Goal: Task Accomplishment & Management: Manage account settings

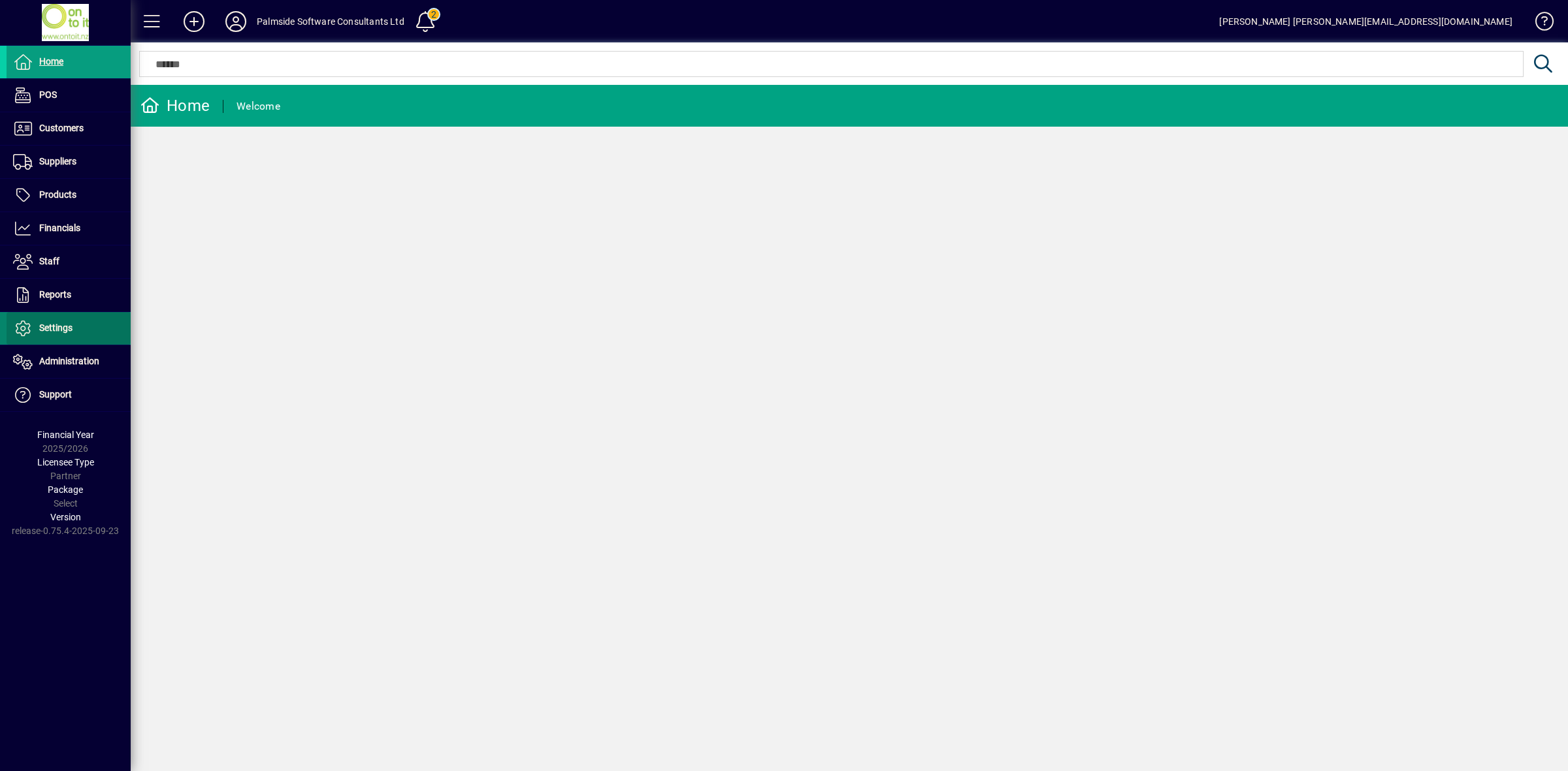
click at [70, 321] on span "Settings" at bounding box center [39, 328] width 66 height 16
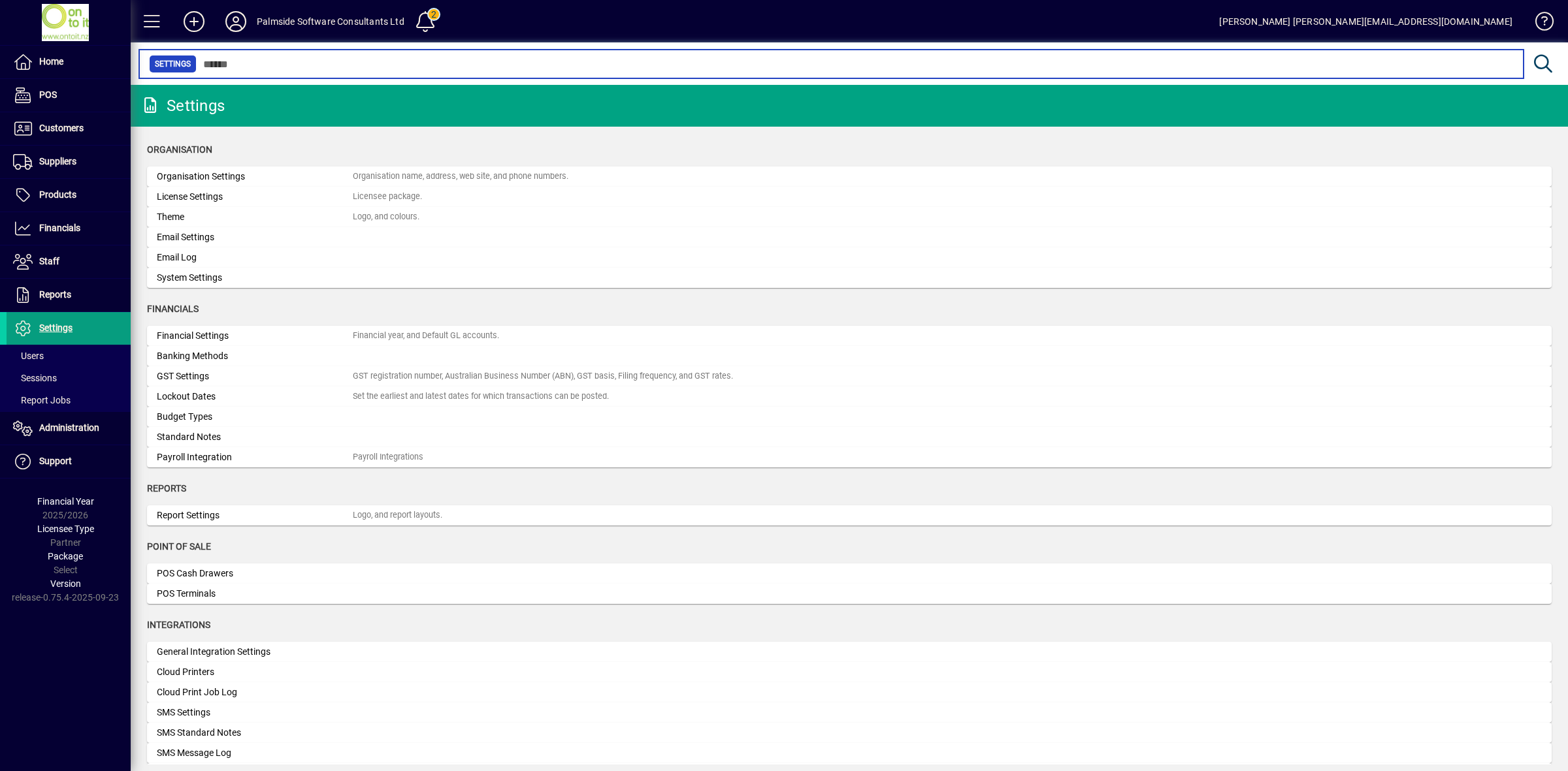
click at [335, 62] on input "text" at bounding box center [854, 64] width 1316 height 18
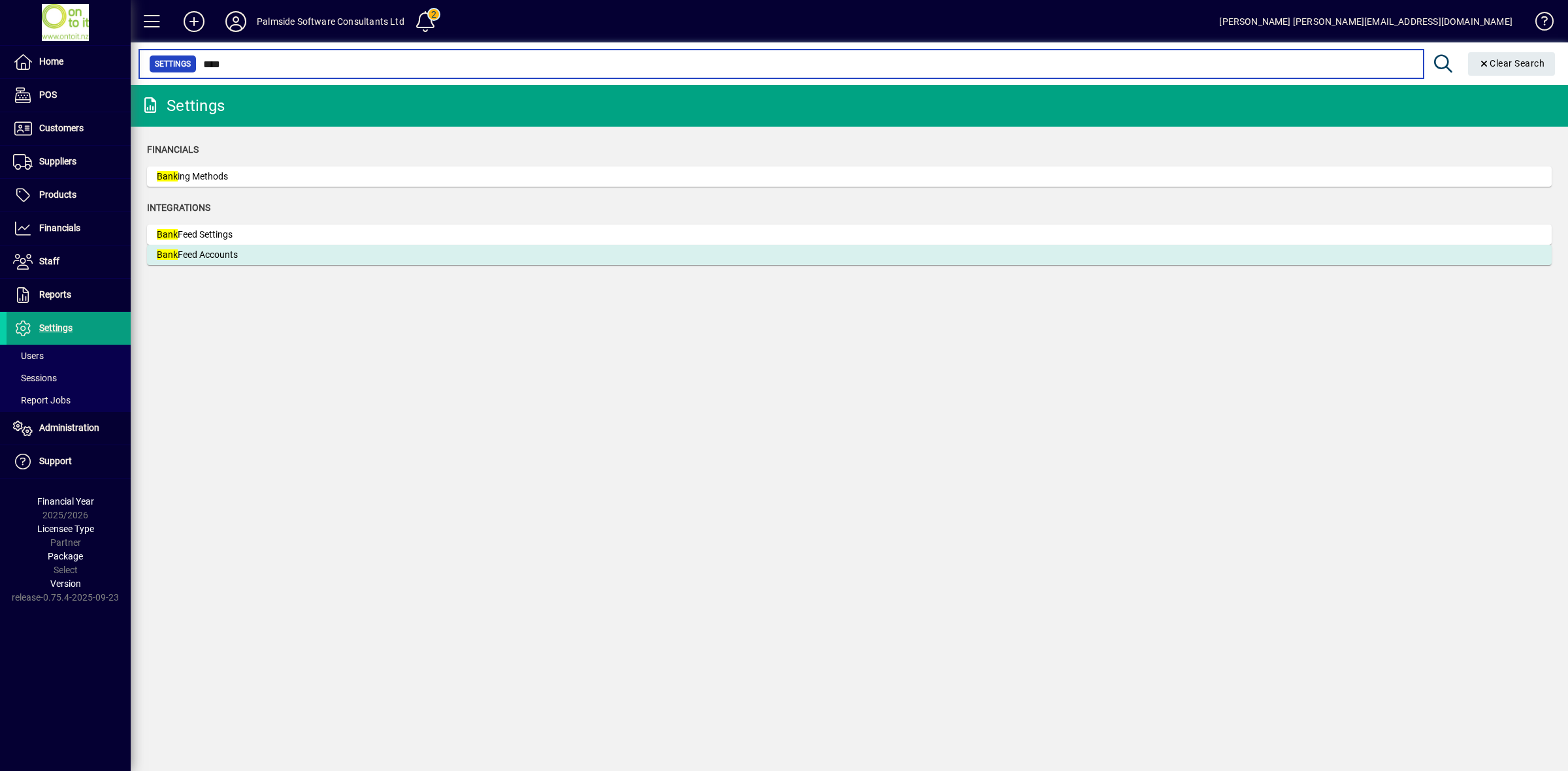
type input "****"
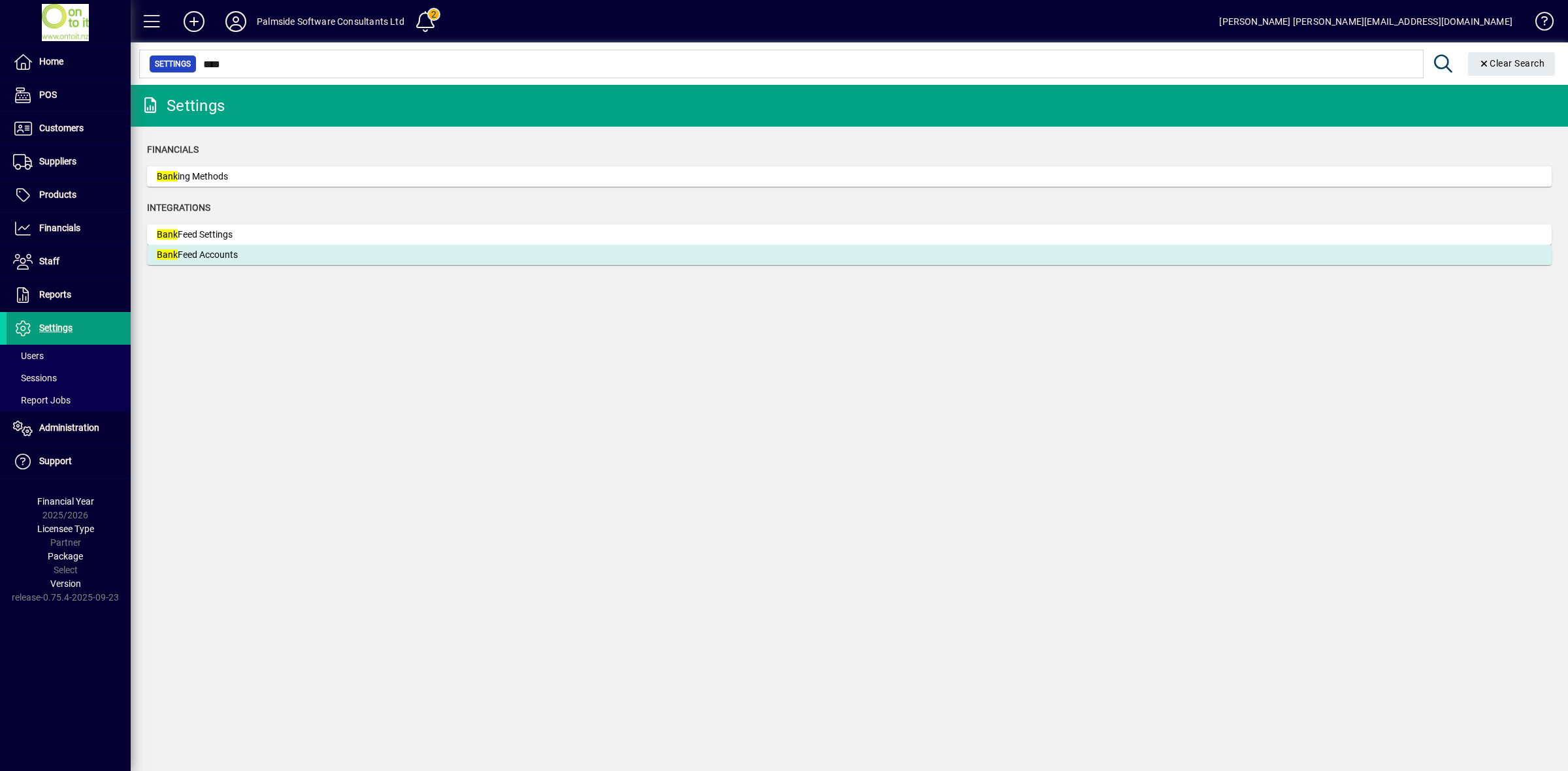
click at [243, 250] on div "Bank Feed Accounts" at bounding box center [255, 255] width 196 height 13
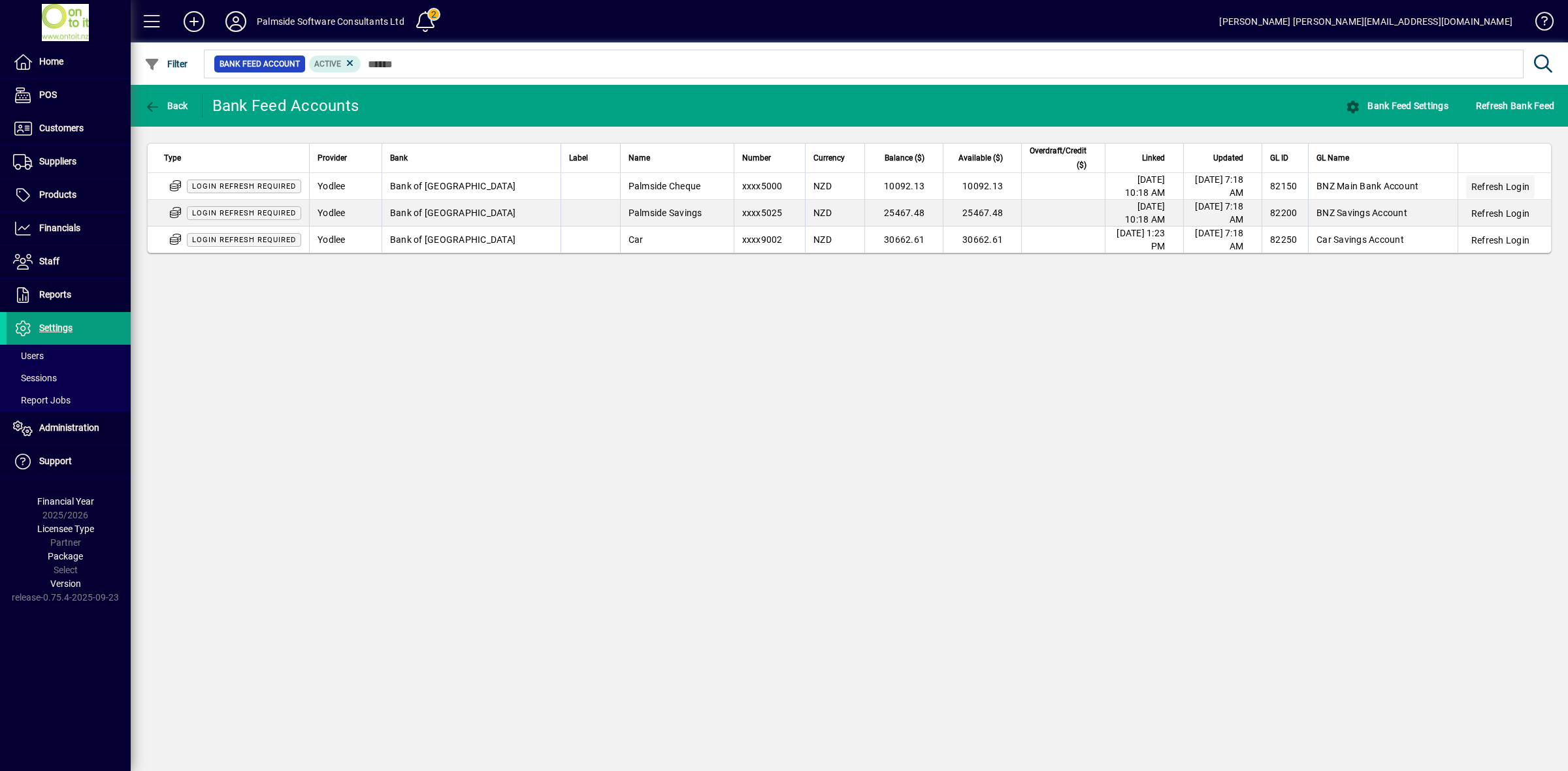
click at [1512, 180] on span "Refresh Login" at bounding box center [1500, 187] width 58 height 13
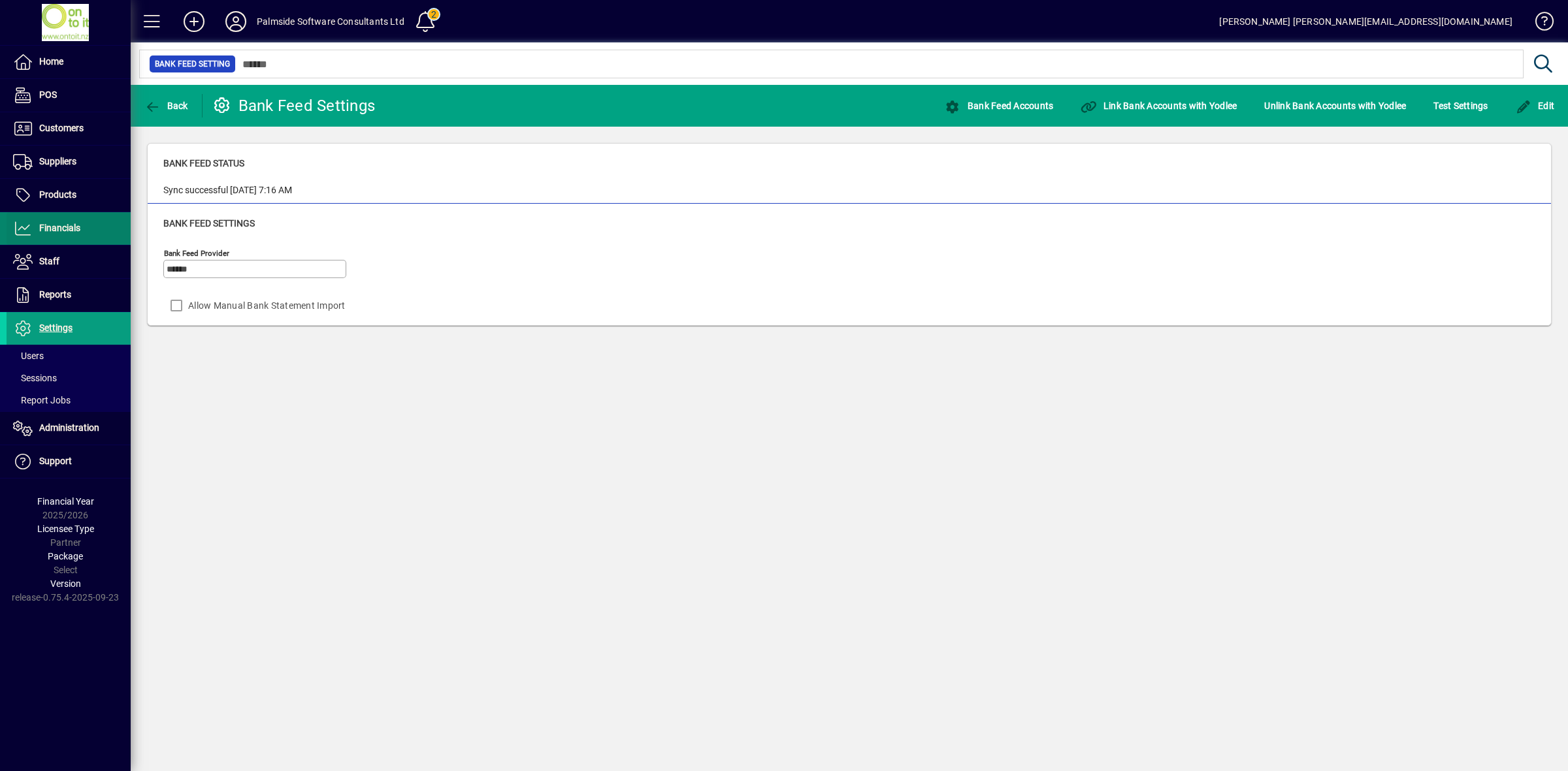
click at [72, 224] on span "Financials" at bounding box center [60, 228] width 41 height 11
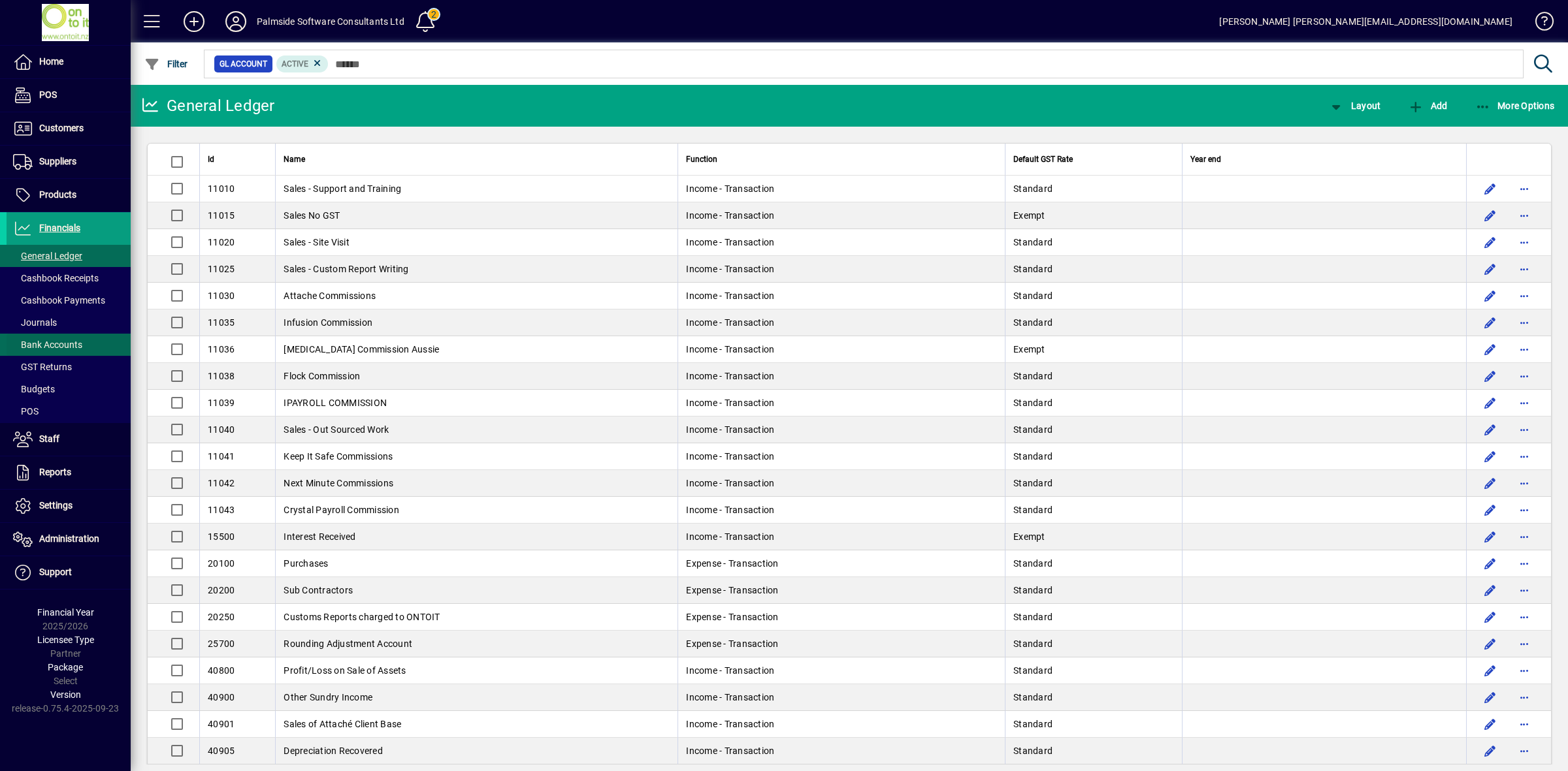
click at [69, 343] on span "Bank Accounts" at bounding box center [48, 345] width 70 height 11
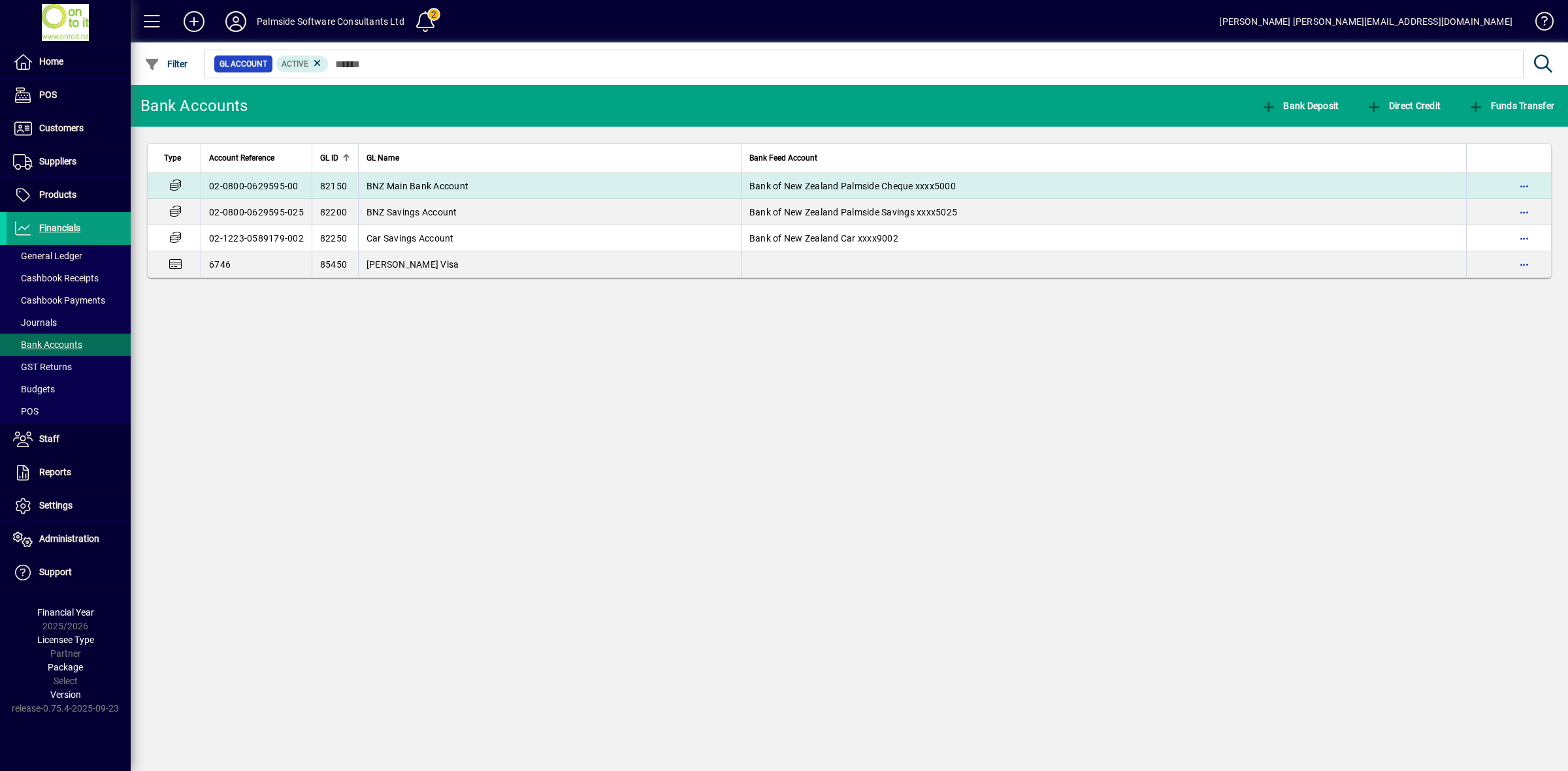
click at [456, 188] on span "BNZ Main Bank Account" at bounding box center [418, 186] width 102 height 11
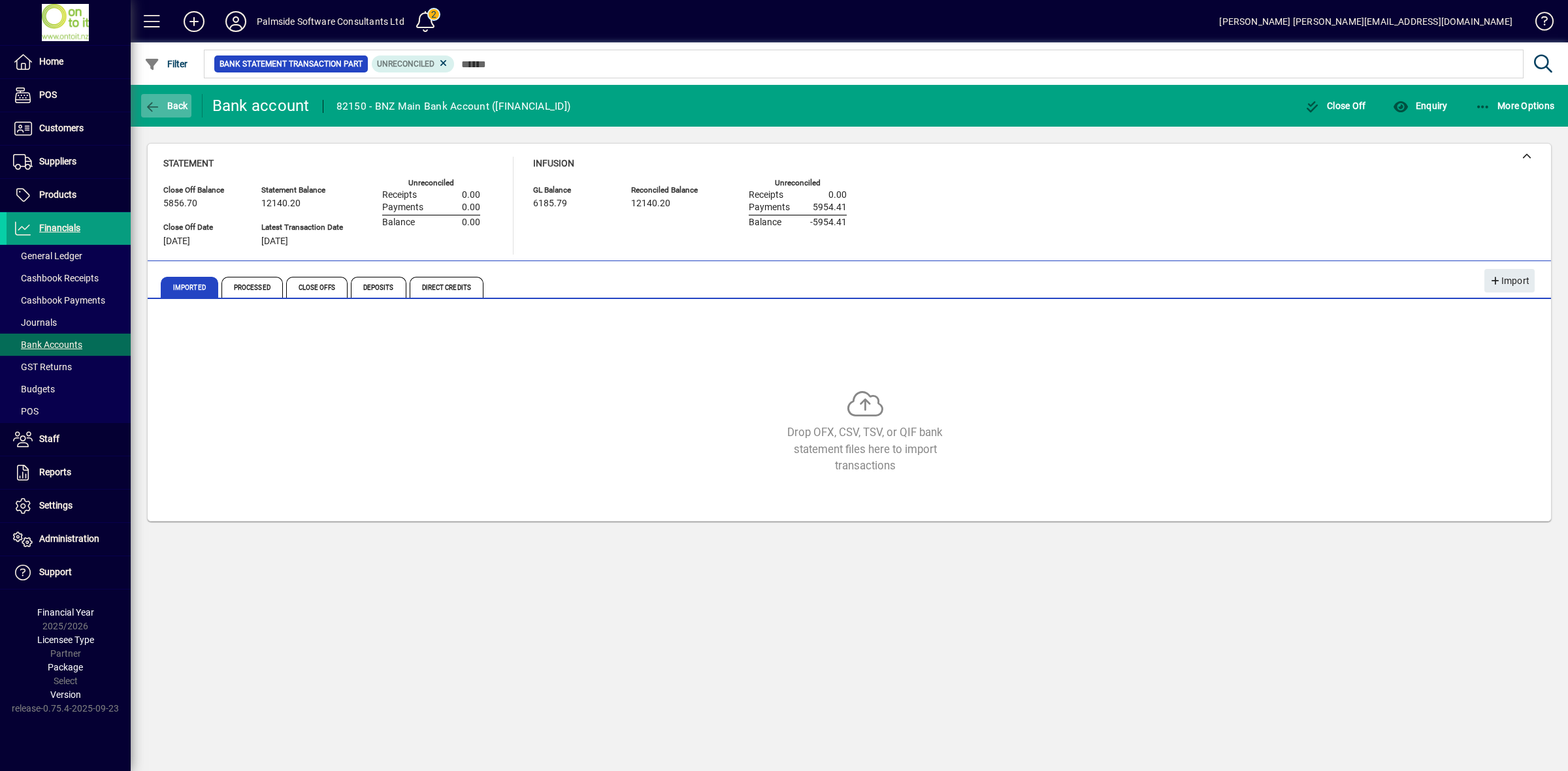
click at [170, 103] on span "Back" at bounding box center [166, 106] width 44 height 11
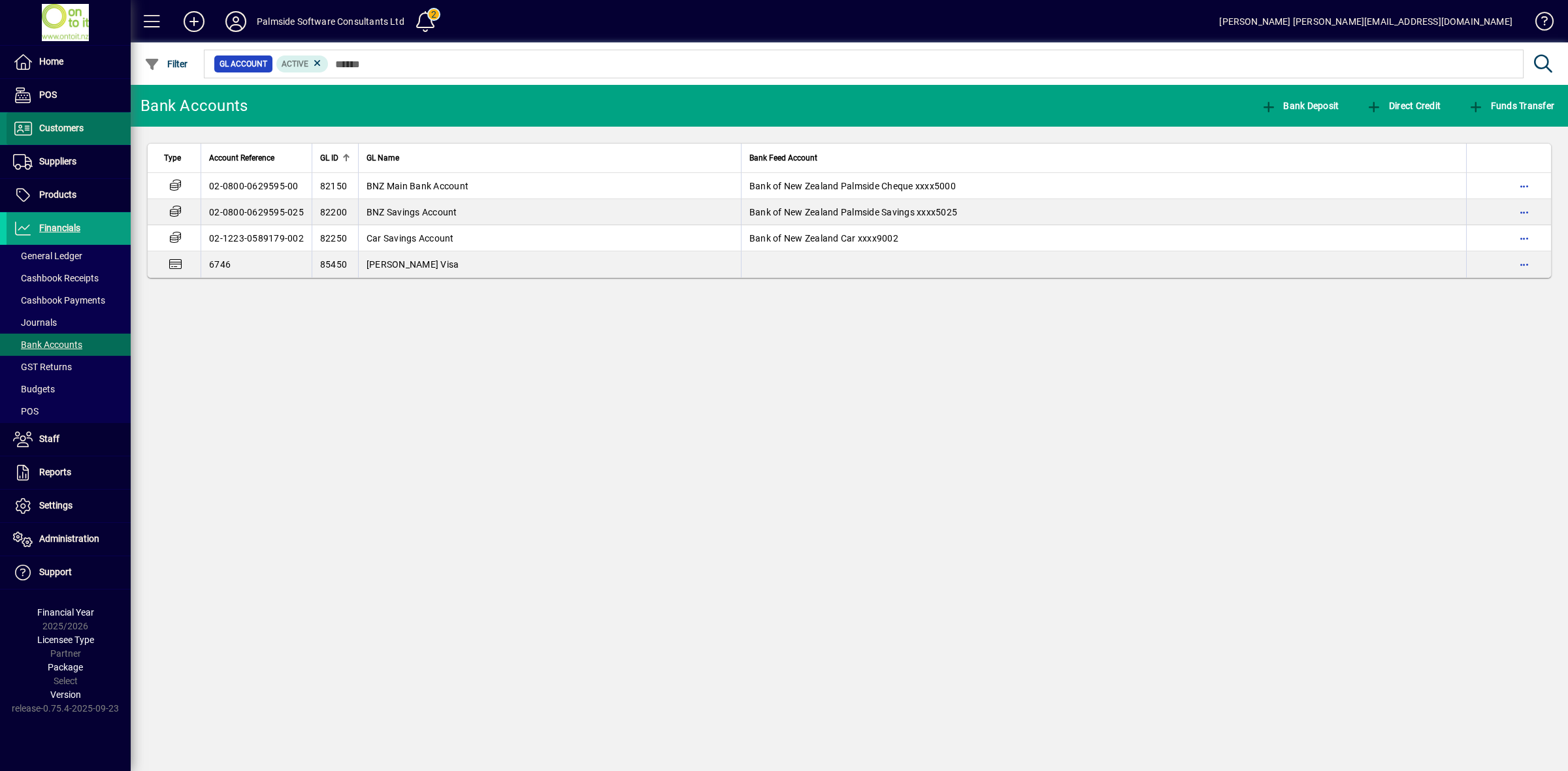
click at [79, 131] on span "Customers" at bounding box center [61, 128] width 45 height 11
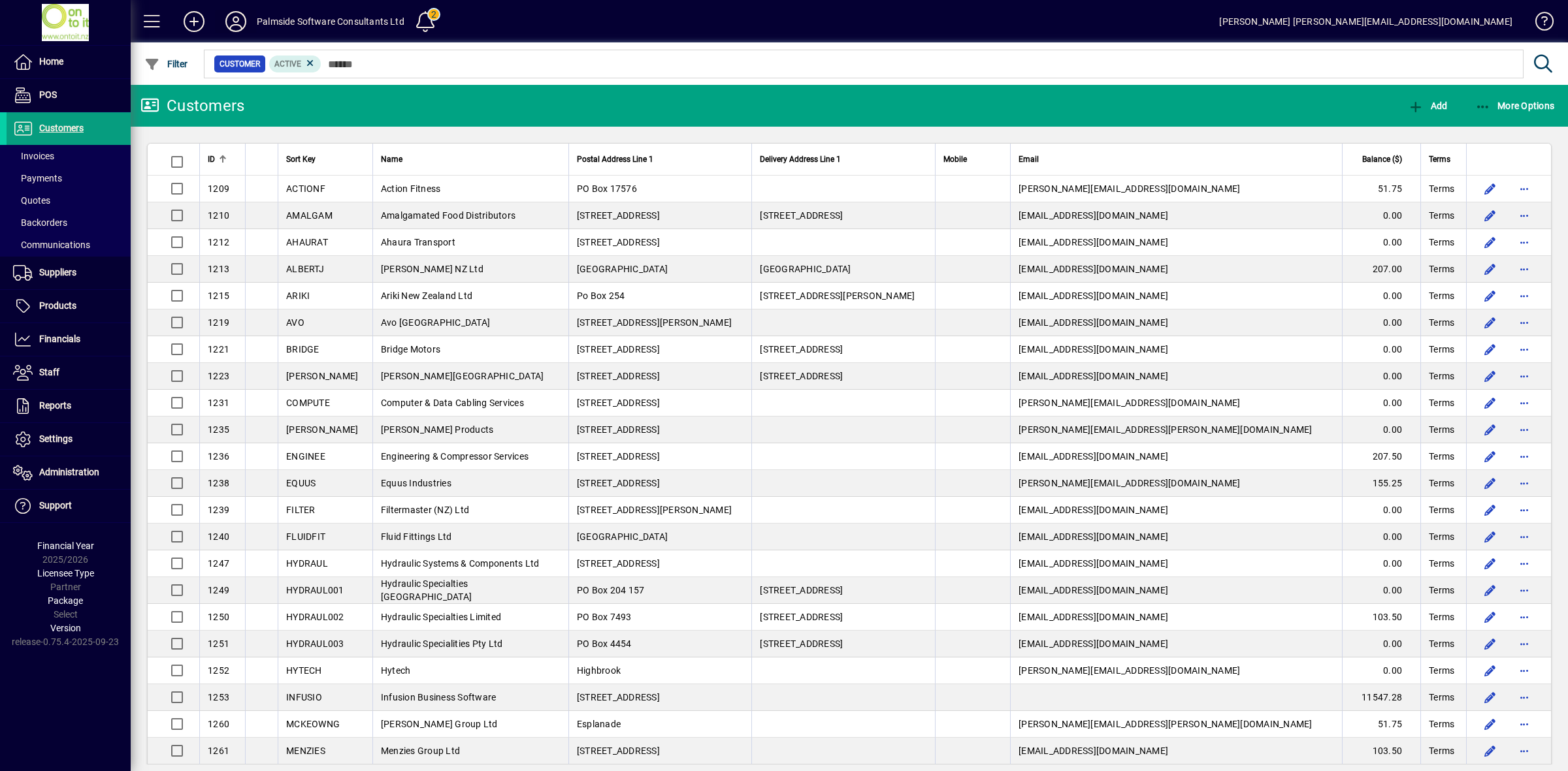
click at [233, 16] on icon at bounding box center [236, 21] width 26 height 21
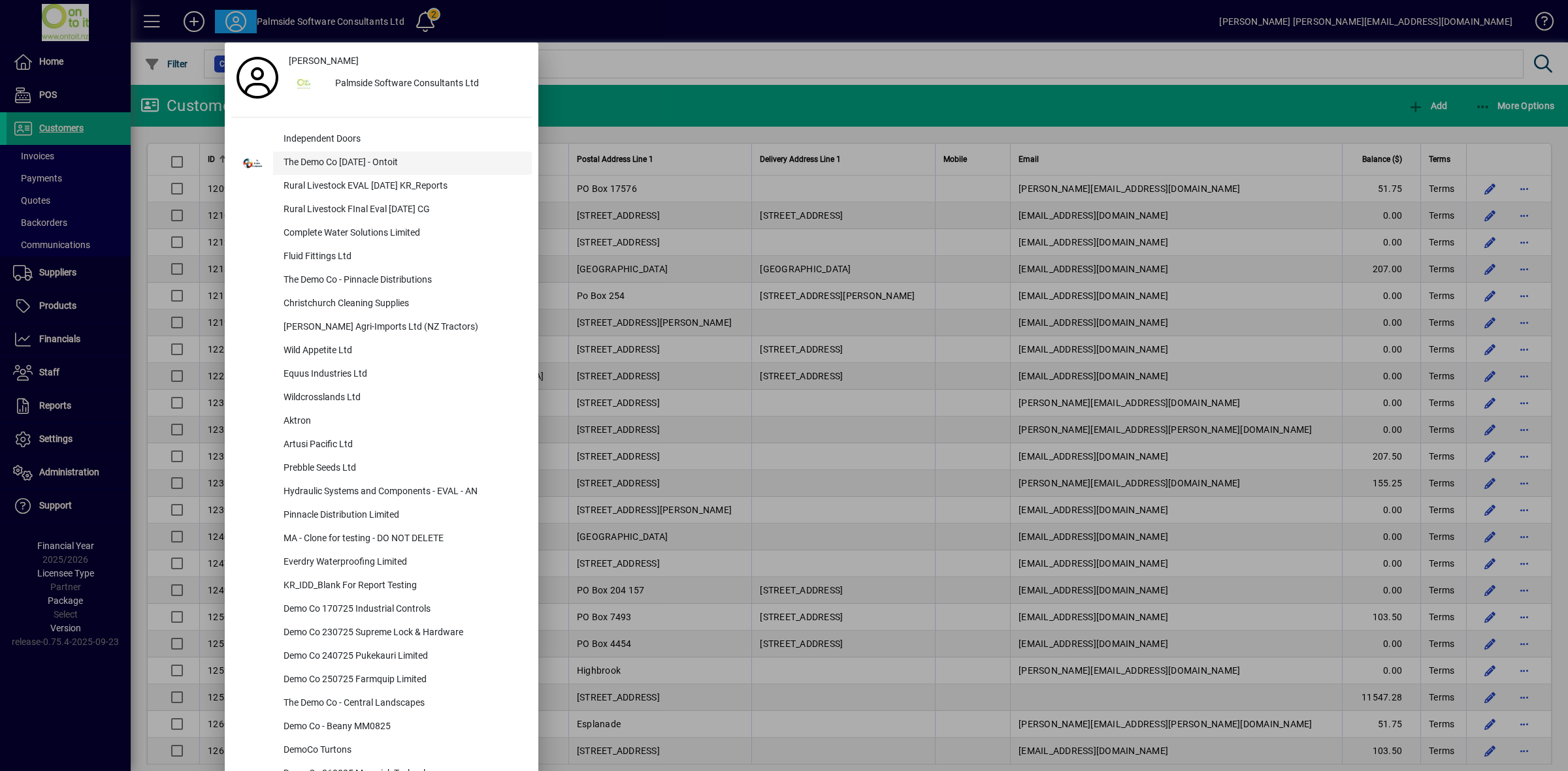
click at [309, 157] on div "The Demo Co [DATE] - Ontoit" at bounding box center [402, 163] width 259 height 23
